Goal: Find specific page/section: Find specific page/section

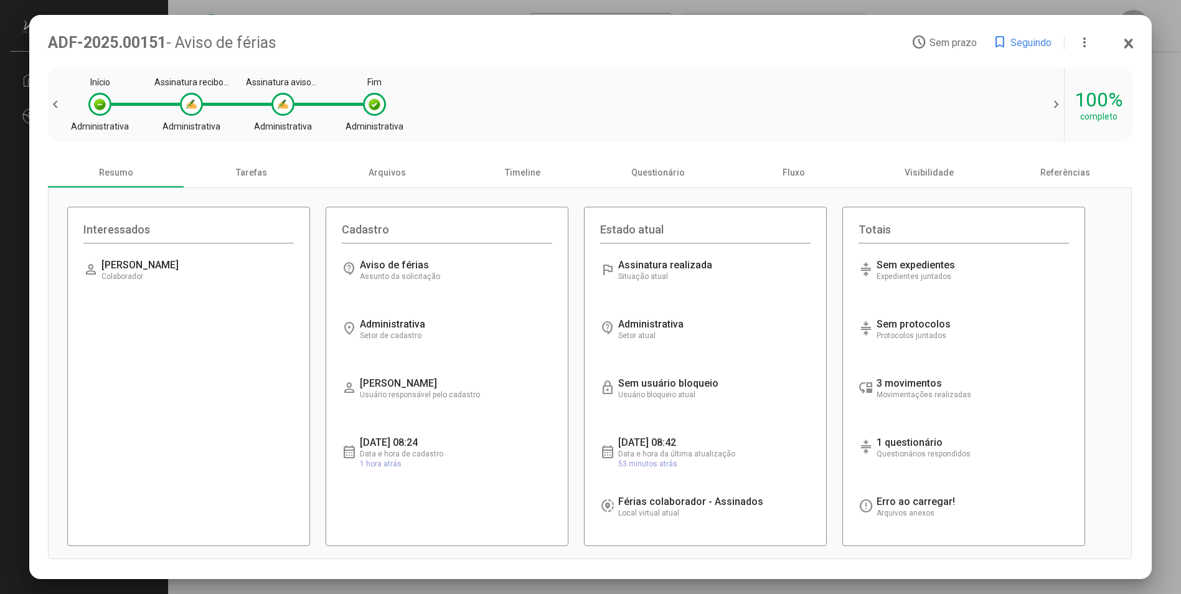
click at [1129, 39] on icon at bounding box center [1129, 43] width 10 height 12
